Goal: Transaction & Acquisition: Purchase product/service

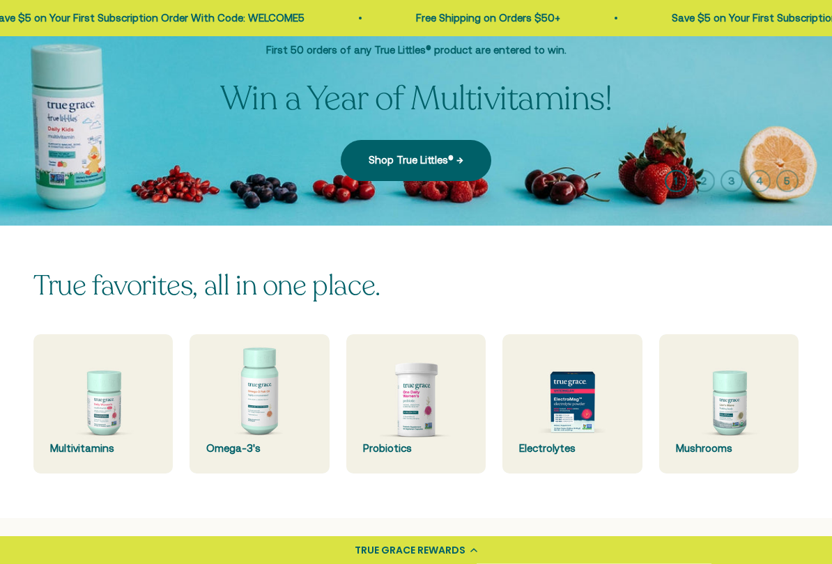
scroll to position [272, 0]
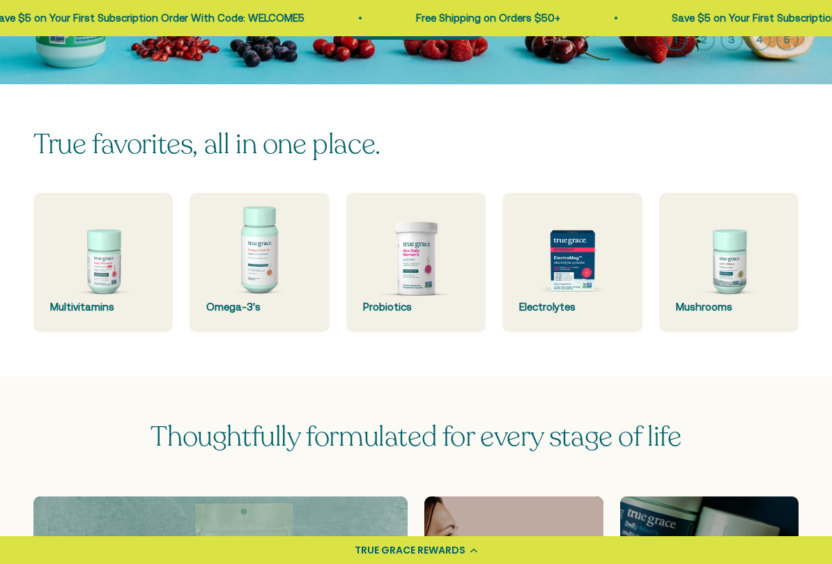
click at [114, 236] on img at bounding box center [102, 262] width 139 height 139
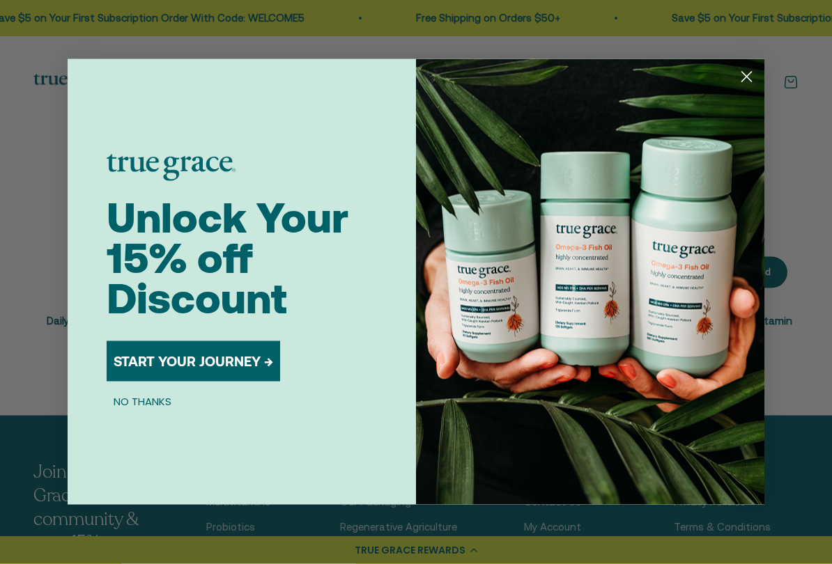
scroll to position [530, 0]
click at [748, 75] on icon "Close dialog" at bounding box center [747, 77] width 10 height 10
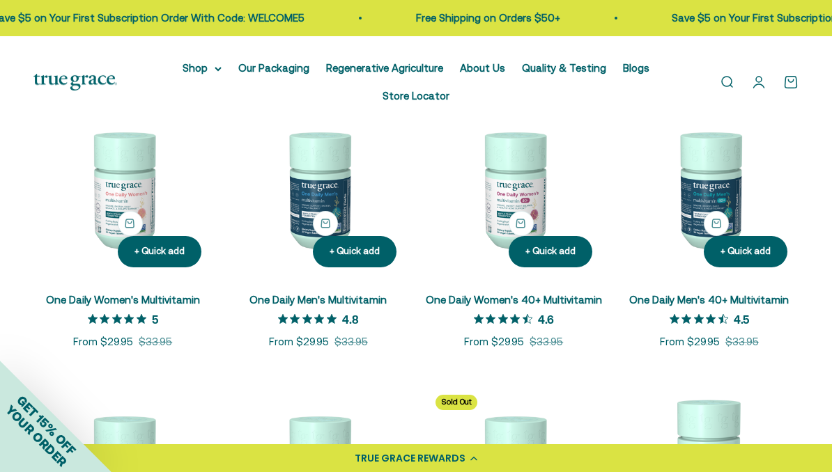
scroll to position [210, 0]
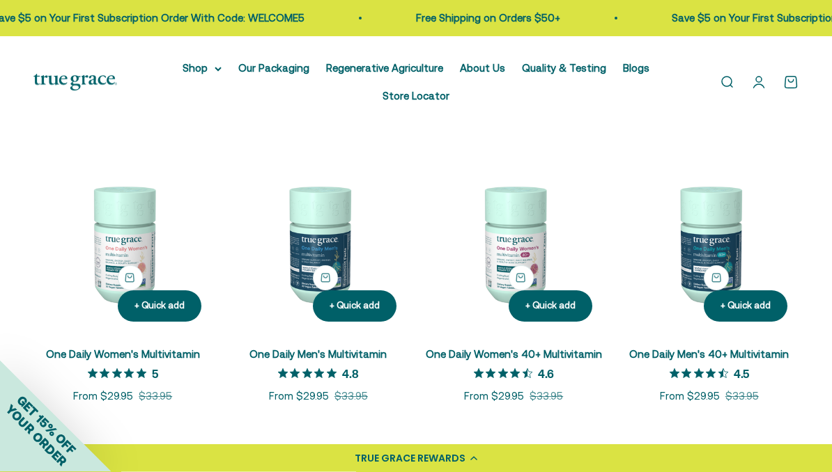
click at [302, 229] on img at bounding box center [318, 244] width 179 height 179
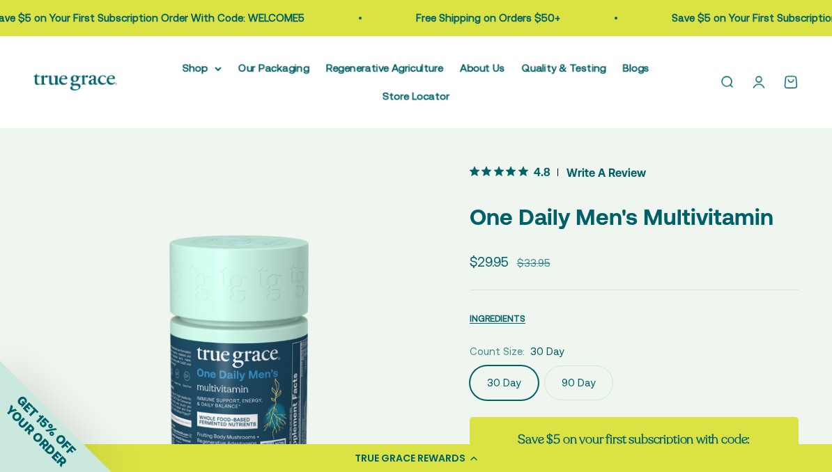
click at [540, 173] on span "4.8" at bounding box center [542, 171] width 17 height 15
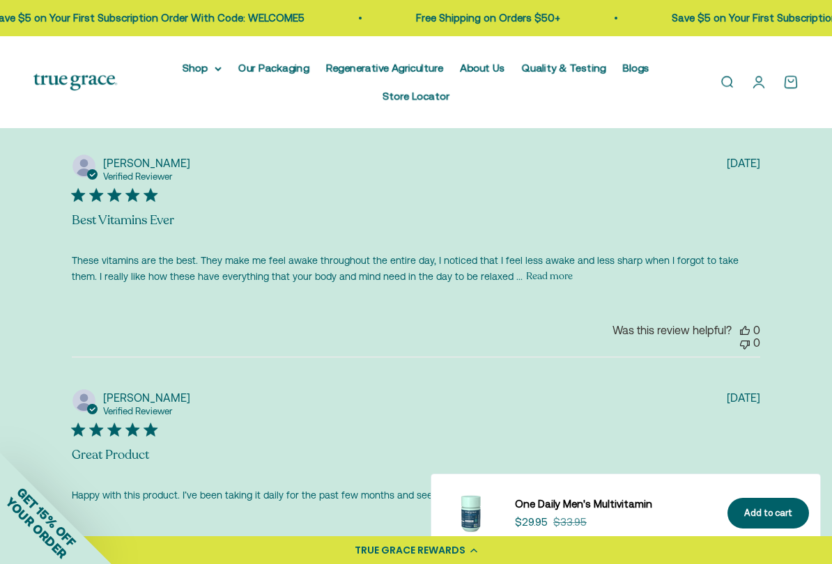
scroll to position [3081, 0]
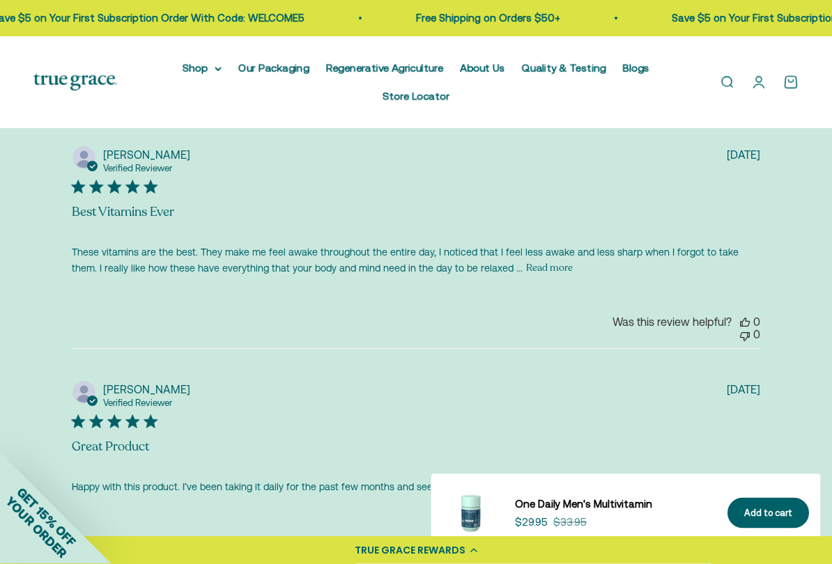
click at [526, 266] on button "Read more" at bounding box center [549, 269] width 47 height 17
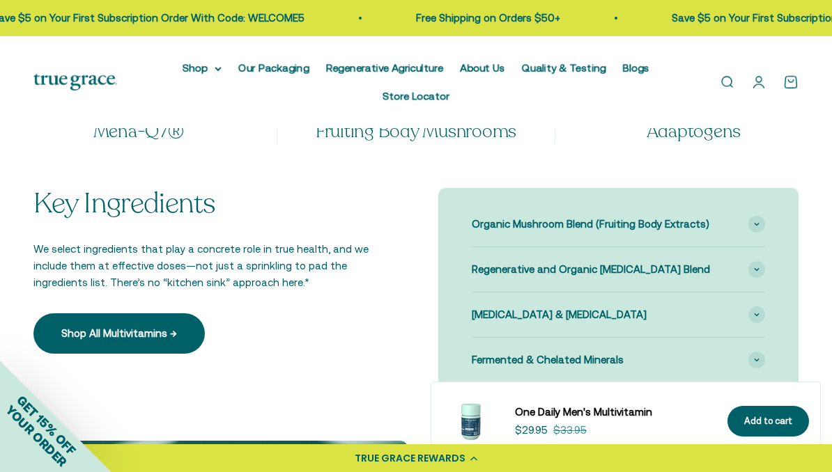
scroll to position [1324, 0]
click at [476, 307] on span "Vitamin K2 & Vitamin D3" at bounding box center [559, 315] width 175 height 17
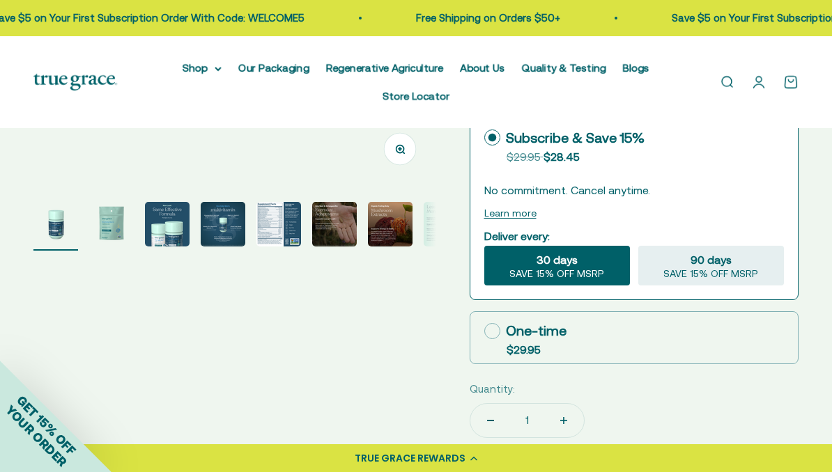
scroll to position [309, 0]
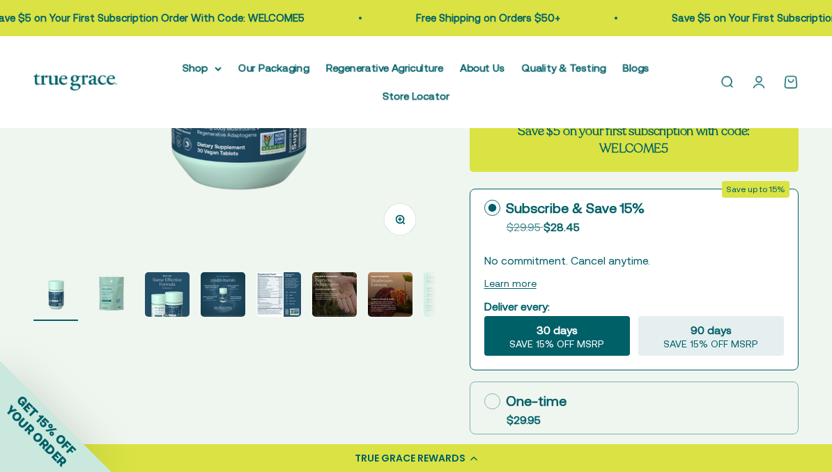
click at [278, 289] on img "Go to item 5" at bounding box center [278, 294] width 45 height 45
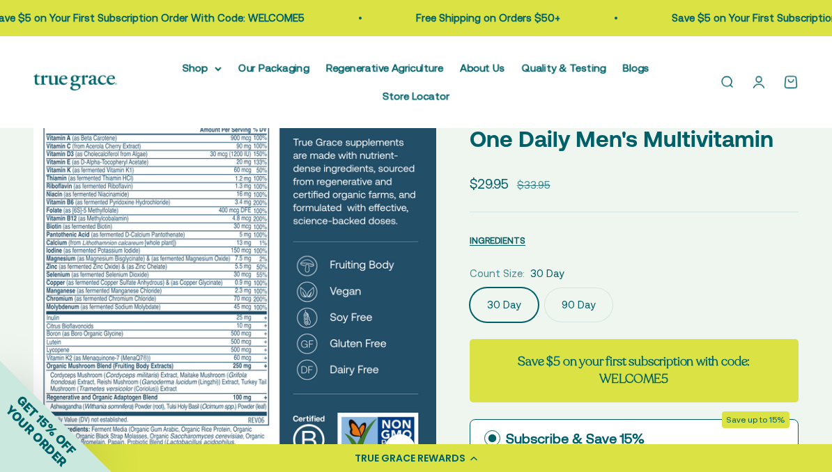
scroll to position [59, 0]
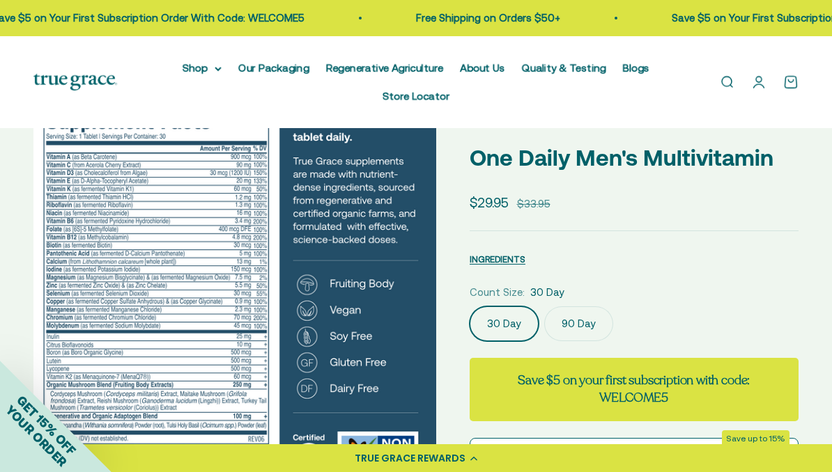
click at [571, 331] on label "90 Day" at bounding box center [578, 324] width 69 height 35
click at [470, 307] on input "90 Day" at bounding box center [469, 306] width 1 height 1
